Goal: Navigation & Orientation: Find specific page/section

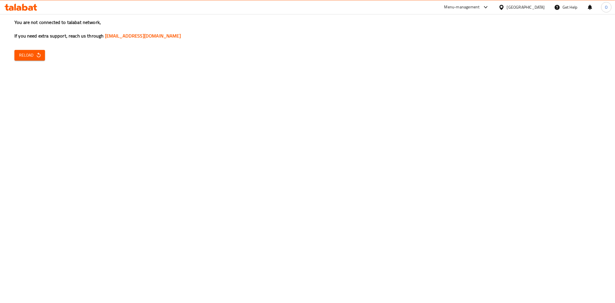
click at [20, 50] on button "Reload" at bounding box center [29, 55] width 31 height 11
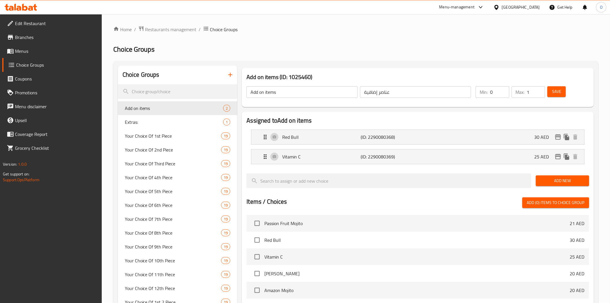
click at [521, 4] on div "[GEOGRAPHIC_DATA]" at bounding box center [521, 7] width 38 height 6
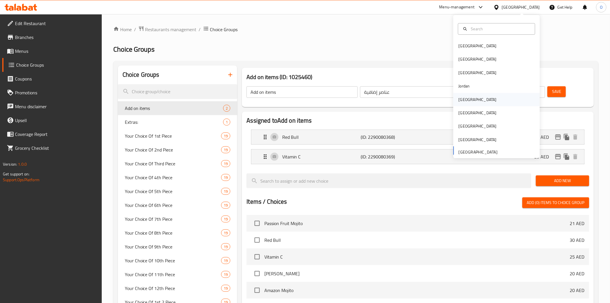
click at [466, 102] on div "[GEOGRAPHIC_DATA]" at bounding box center [478, 99] width 38 height 6
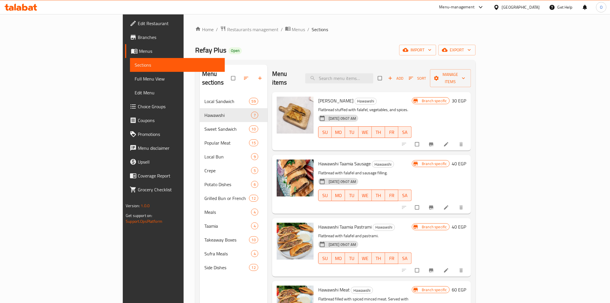
click at [534, 9] on div "[GEOGRAPHIC_DATA]" at bounding box center [521, 7] width 38 height 6
click at [459, 97] on div "[GEOGRAPHIC_DATA]" at bounding box center [478, 97] width 38 height 6
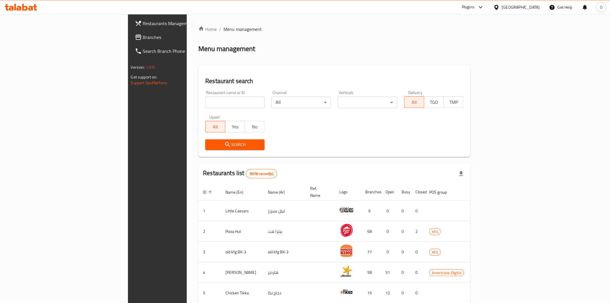
click at [143, 36] on span "Branches" at bounding box center [184, 37] width 82 height 7
